Goal: Task Accomplishment & Management: Use online tool/utility

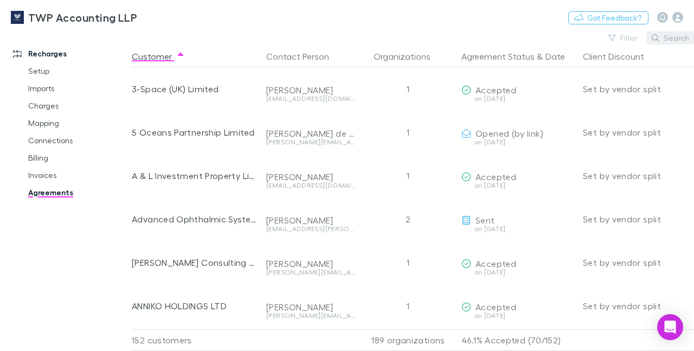
click at [666, 41] on button "Search" at bounding box center [670, 37] width 49 height 13
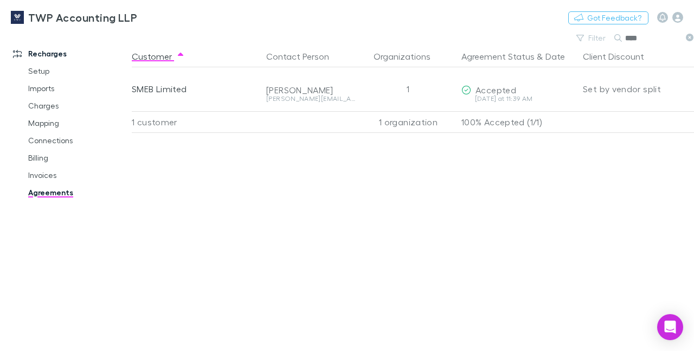
type input "****"
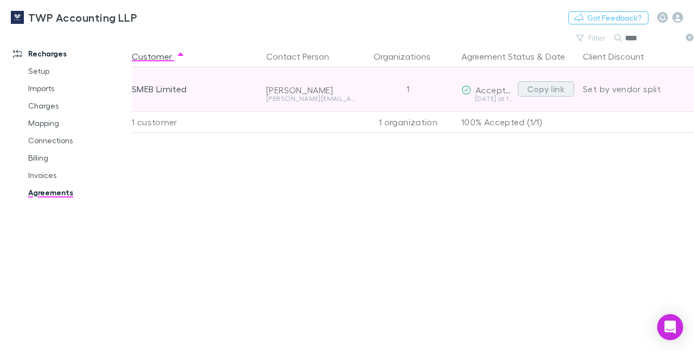
click at [535, 87] on button "Copy link" at bounding box center [546, 88] width 56 height 15
